Goal: Task Accomplishment & Management: Manage account settings

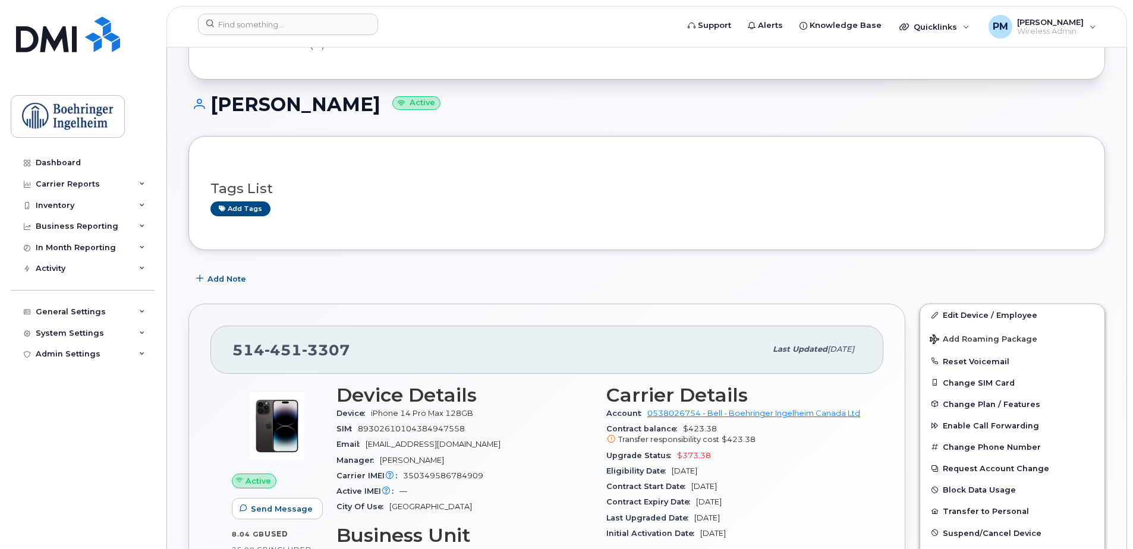
scroll to position [178, 0]
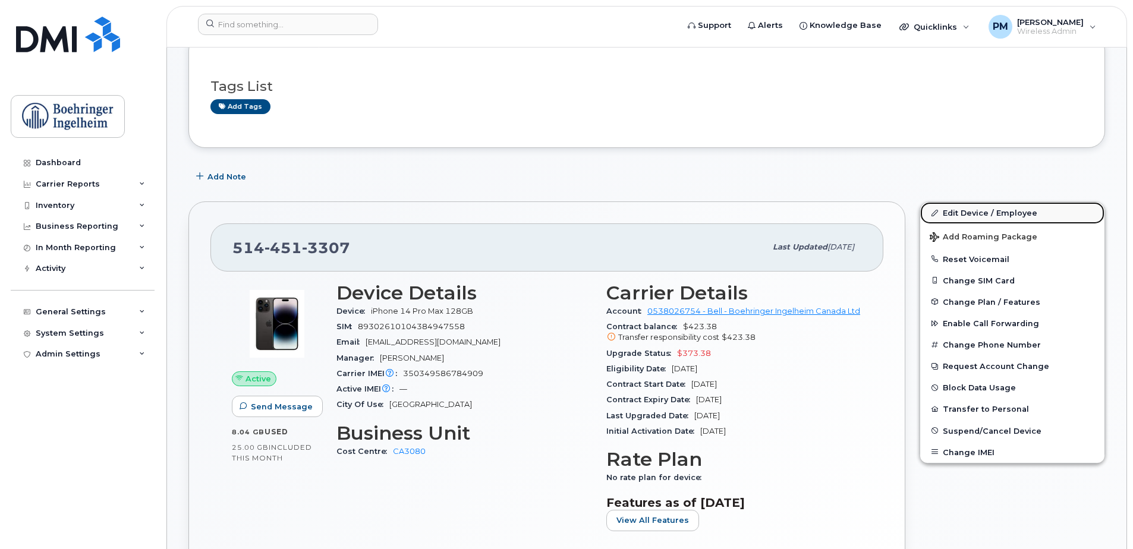
click at [1027, 207] on link "Edit Device / Employee" at bounding box center [1012, 212] width 184 height 21
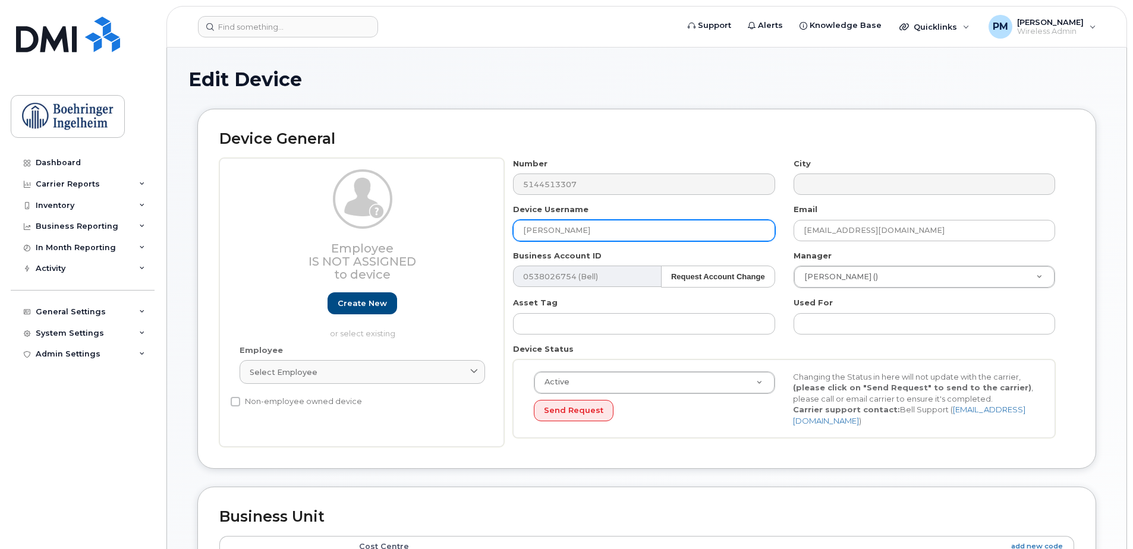
drag, startPoint x: 576, startPoint y: 228, endPoint x: 462, endPoint y: 231, distance: 113.5
click at [462, 231] on div "Employee Is not assigned to device Create new or select existing Employee Selec…" at bounding box center [646, 302] width 854 height 289
drag, startPoint x: 615, startPoint y: 196, endPoint x: 510, endPoint y: 186, distance: 105.1
click at [510, 186] on div "Number 5144513307 City Device Username Karine Circe Email karine.circe@boehring…" at bounding box center [784, 302] width 560 height 289
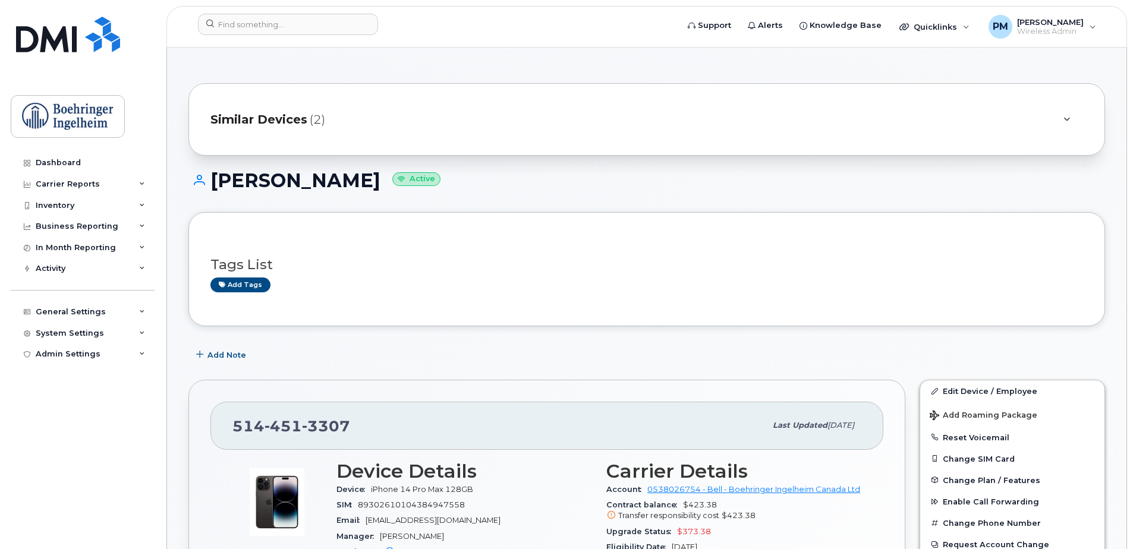
scroll to position [297, 0]
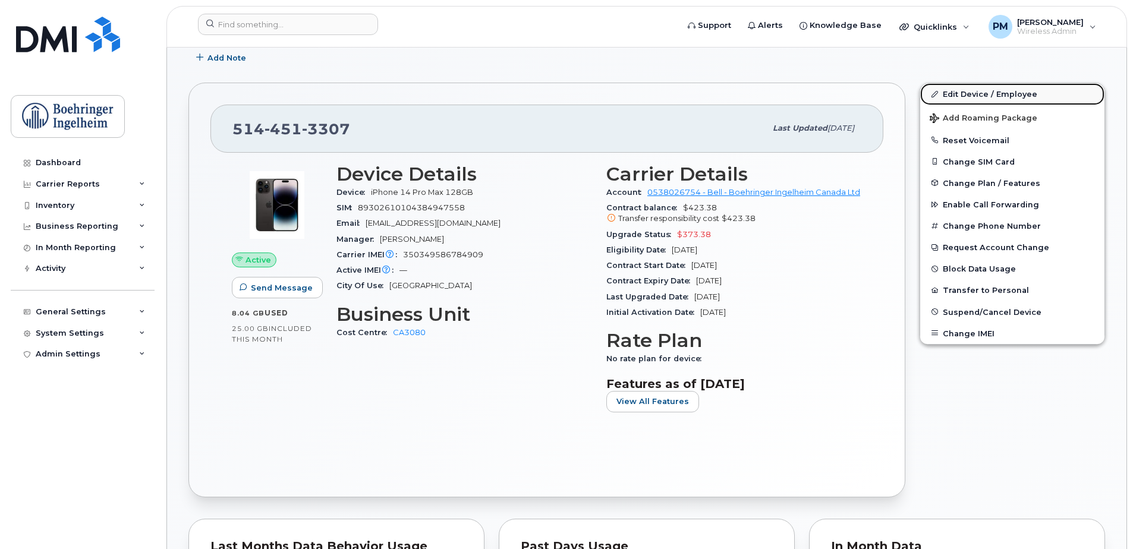
click at [1023, 100] on link "Edit Device / Employee" at bounding box center [1012, 93] width 184 height 21
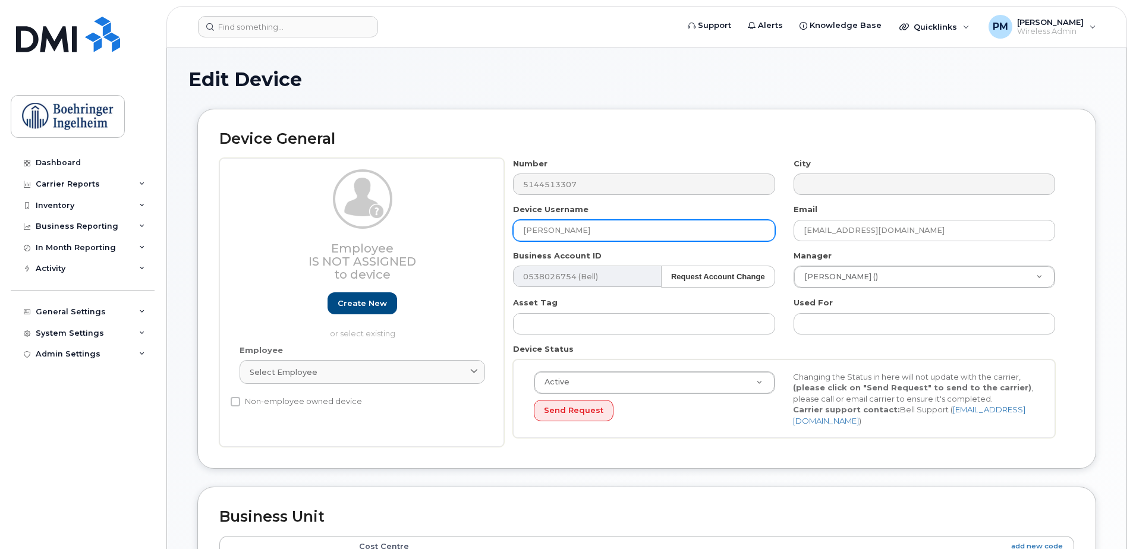
drag, startPoint x: 588, startPoint y: 235, endPoint x: 500, endPoint y: 232, distance: 88.0
click at [500, 232] on div "Employee Is not assigned to device Create new or select existing Employee Selec…" at bounding box center [646, 302] width 854 height 289
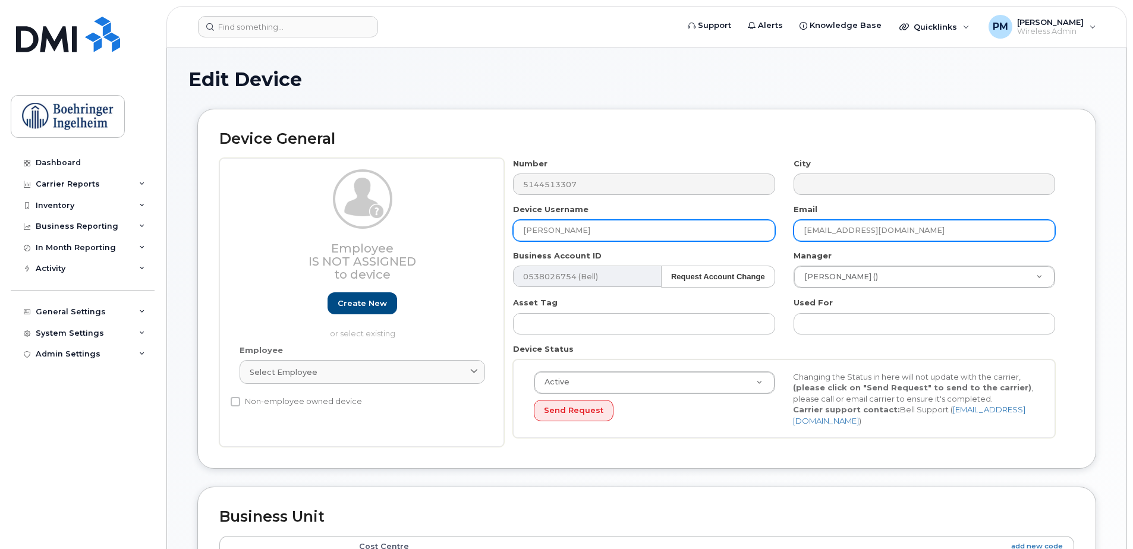
drag, startPoint x: 1017, startPoint y: 220, endPoint x: 720, endPoint y: 228, distance: 297.2
click at [720, 228] on div "Number 5144513307 City Device Username Karine Circe Email karine.circe@boehring…" at bounding box center [784, 302] width 560 height 289
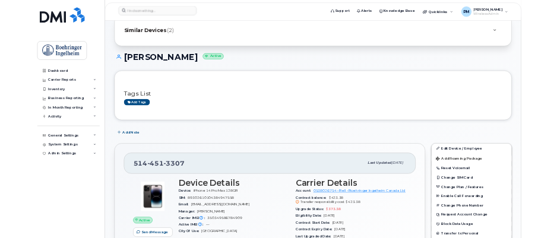
scroll to position [119, 0]
